Goal: Information Seeking & Learning: Learn about a topic

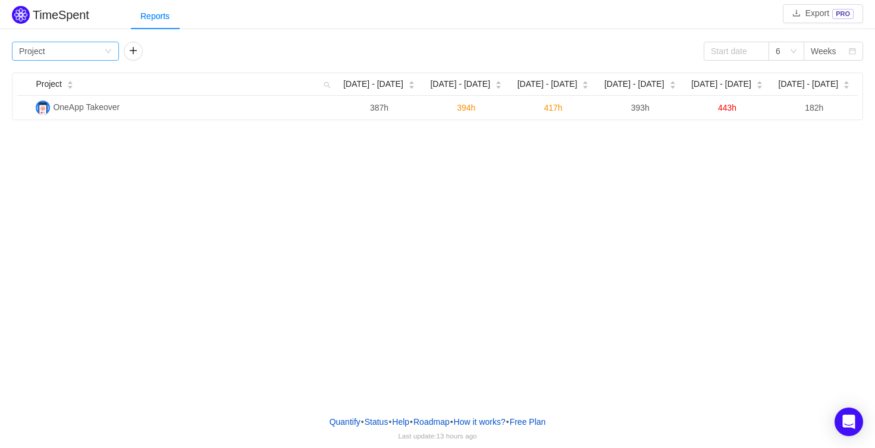
click at [101, 48] on div "Group by Project" at bounding box center [61, 51] width 85 height 18
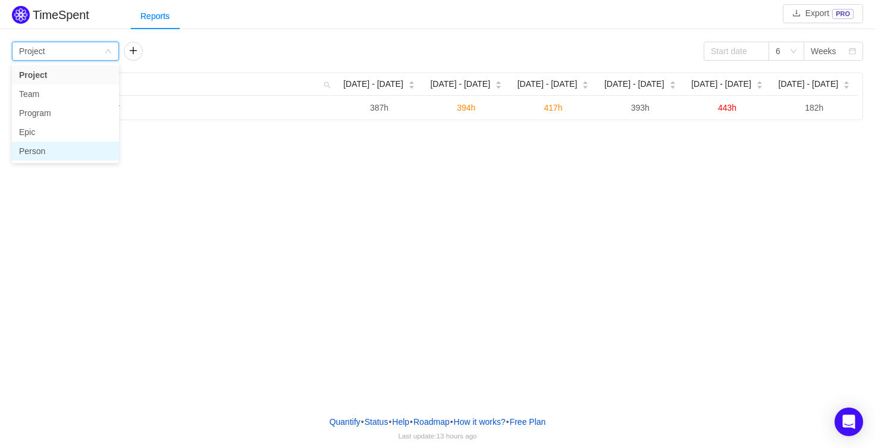
click at [76, 152] on li "Person" at bounding box center [65, 151] width 107 height 19
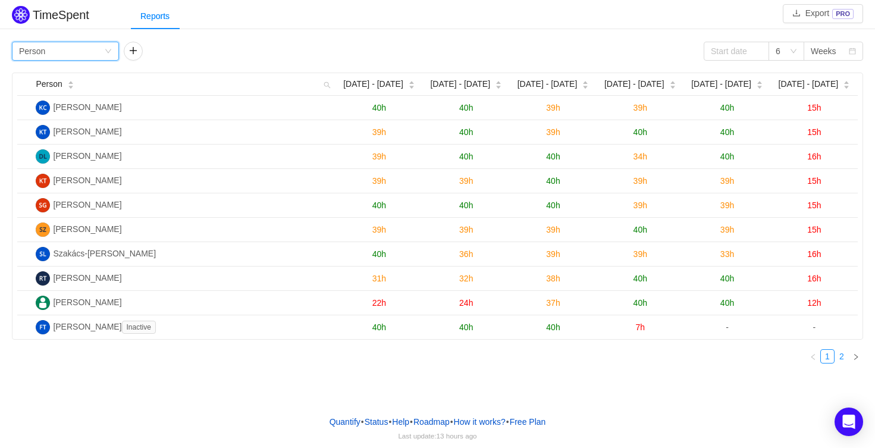
click at [844, 362] on link "2" at bounding box center [842, 356] width 13 height 13
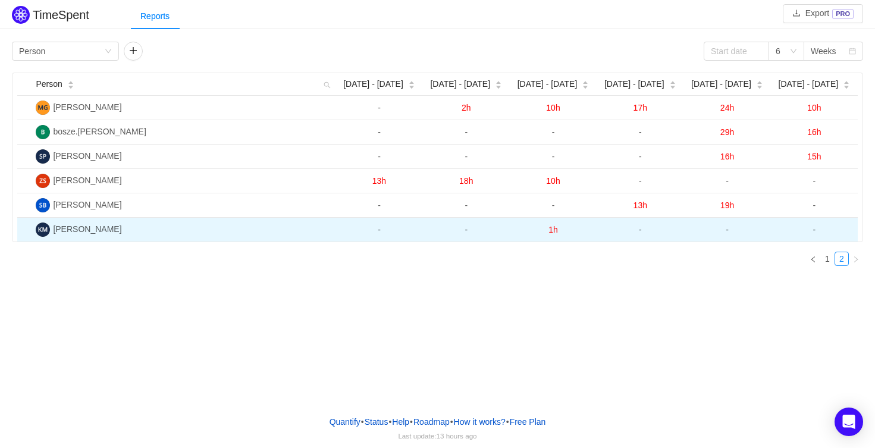
click at [102, 227] on span "[PERSON_NAME]" at bounding box center [87, 229] width 68 height 10
click at [40, 229] on img at bounding box center [43, 230] width 14 height 14
click at [187, 232] on td "[PERSON_NAME]" at bounding box center [183, 230] width 305 height 24
click at [553, 230] on span "1h" at bounding box center [554, 230] width 10 height 10
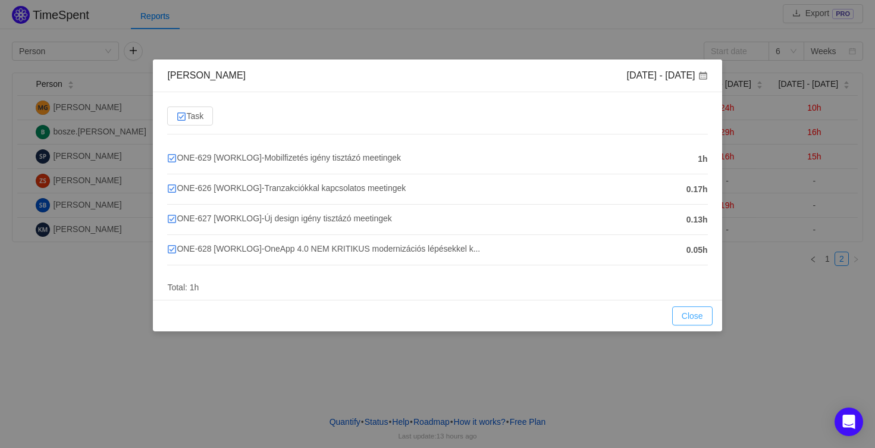
click at [680, 320] on button "Close" at bounding box center [692, 315] width 40 height 19
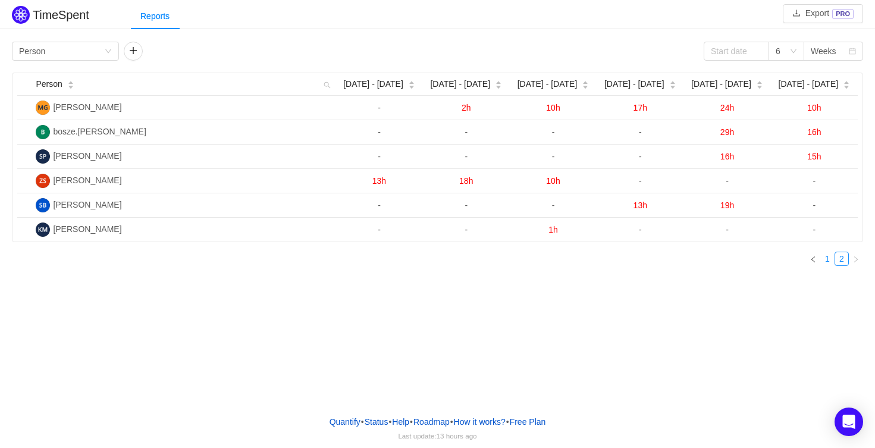
click at [830, 255] on link "1" at bounding box center [827, 258] width 13 height 13
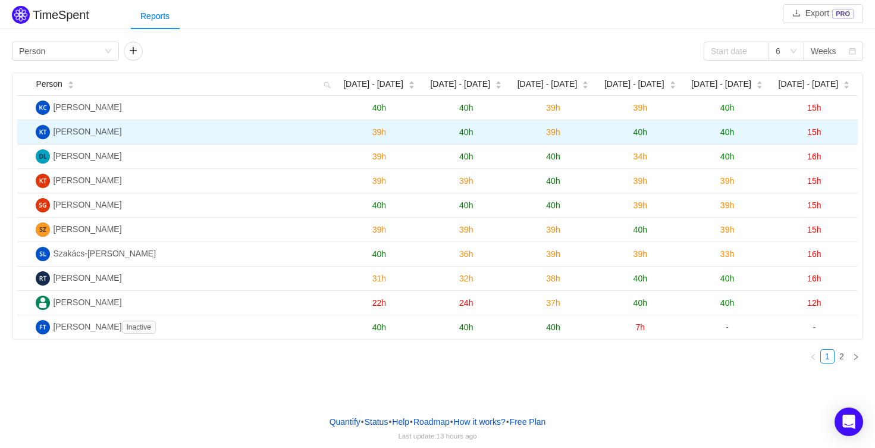
click at [462, 130] on span "40h" at bounding box center [466, 132] width 14 height 10
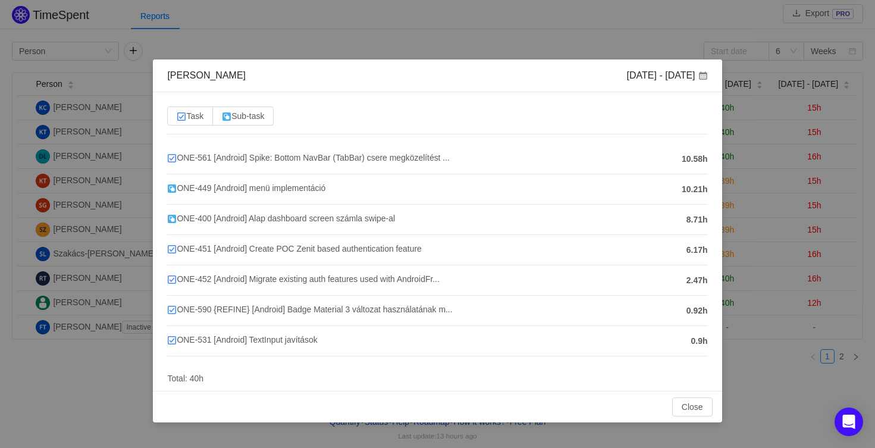
click at [699, 386] on div "Task Sub-task ONE-561 [Android] Spike: Bottom NavBar (TabBar) csere megközelíté…" at bounding box center [437, 241] width 569 height 299
click at [694, 403] on button "Close" at bounding box center [692, 407] width 40 height 19
